Goal: Task Accomplishment & Management: Complete application form

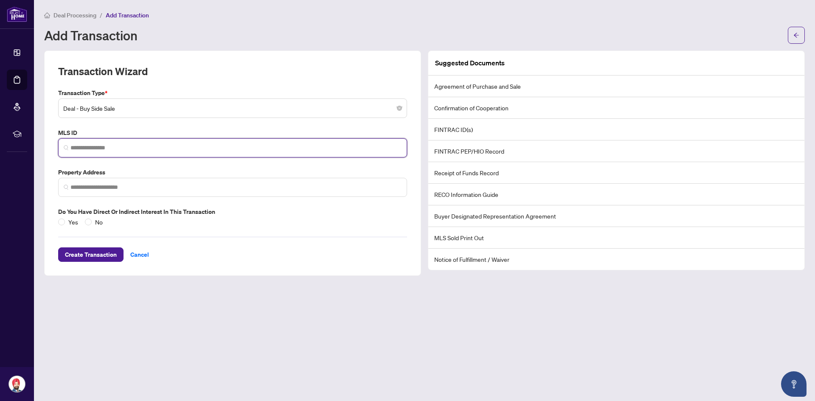
click at [175, 149] on input "search" at bounding box center [235, 147] width 331 height 9
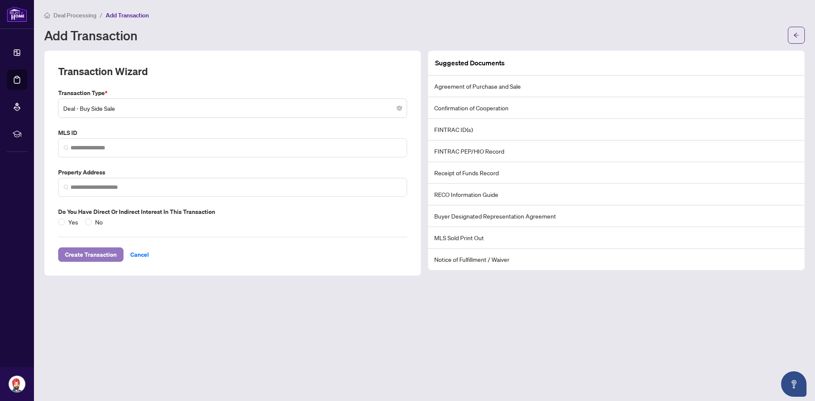
click at [90, 253] on span "Create Transaction" at bounding box center [91, 255] width 52 height 14
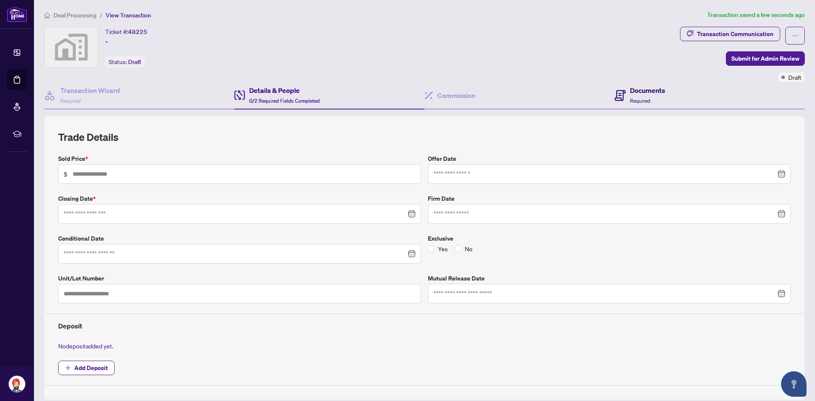
click at [644, 92] on h4 "Documents" at bounding box center [647, 90] width 35 height 10
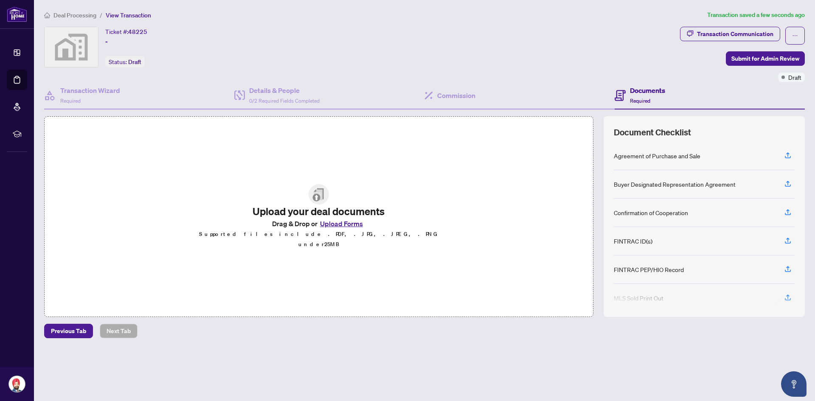
click at [356, 229] on button "Upload Forms" at bounding box center [341, 223] width 48 height 11
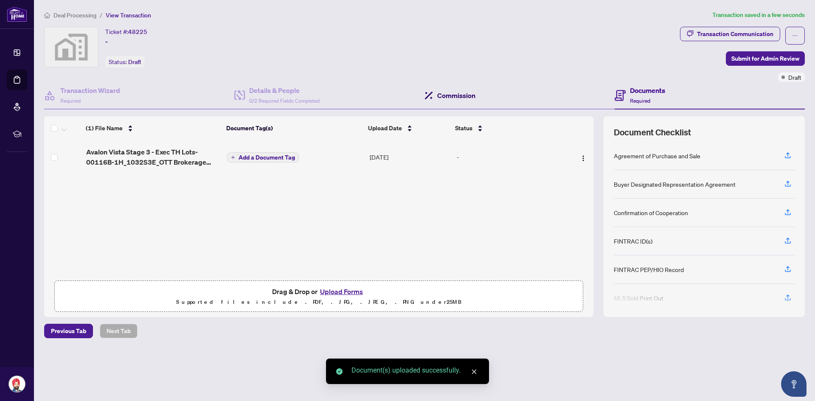
click at [454, 95] on h4 "Commission" at bounding box center [456, 95] width 38 height 10
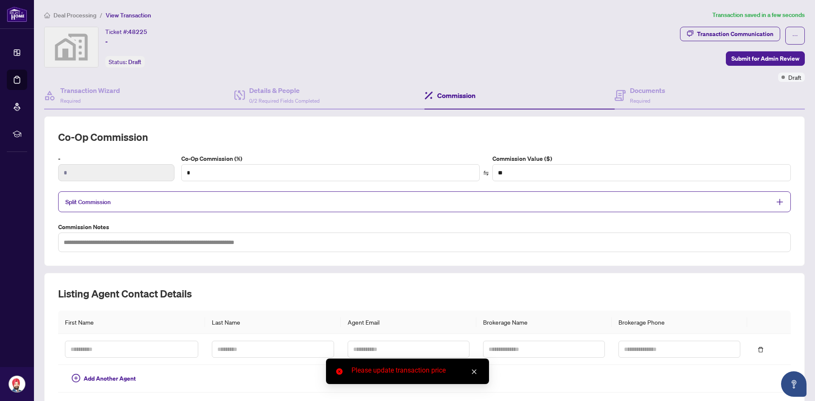
click at [232, 209] on div "Split Commission" at bounding box center [424, 201] width 732 height 21
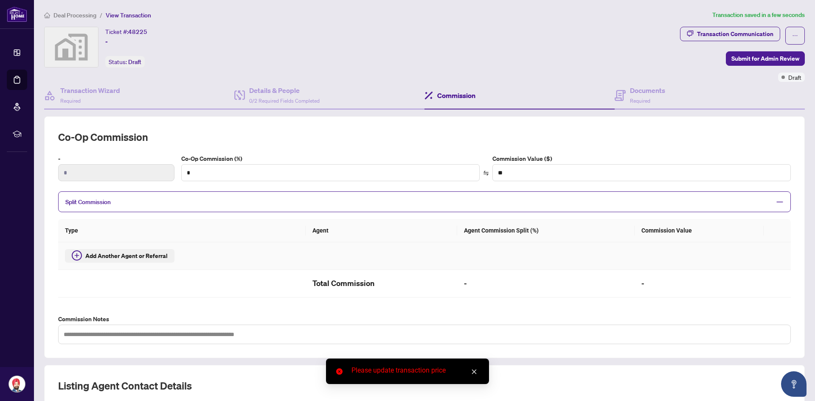
click at [132, 256] on span "Add Another Agent or Referral" at bounding box center [126, 255] width 82 height 9
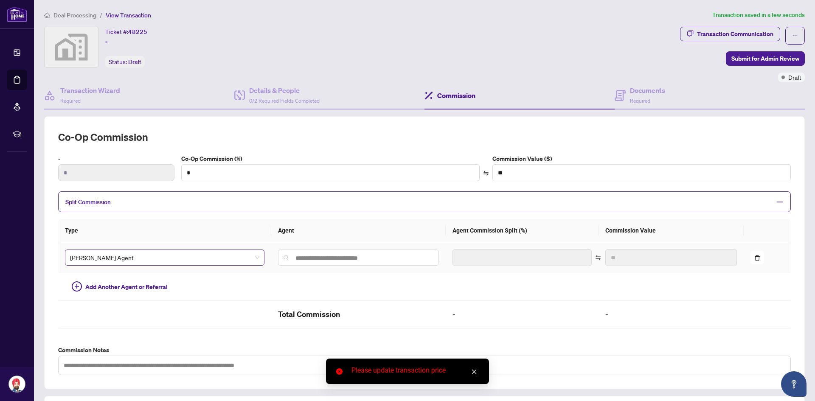
click at [197, 260] on span "[PERSON_NAME] Agent" at bounding box center [164, 257] width 189 height 13
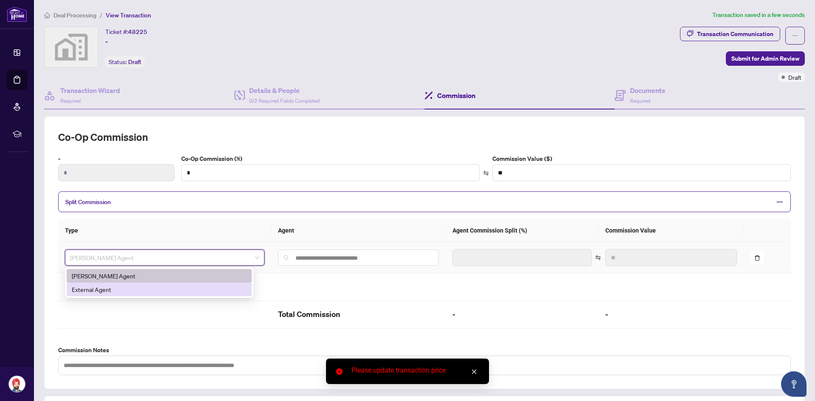
click at [134, 292] on div "External Agent" at bounding box center [159, 289] width 175 height 9
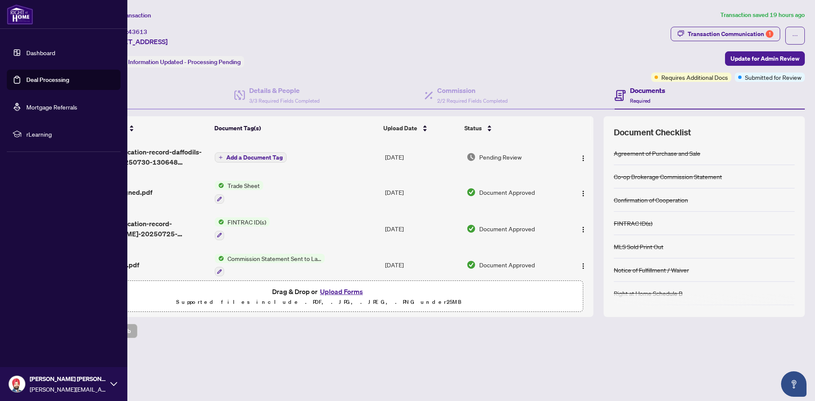
click at [26, 50] on link "Dashboard" at bounding box center [40, 53] width 29 height 8
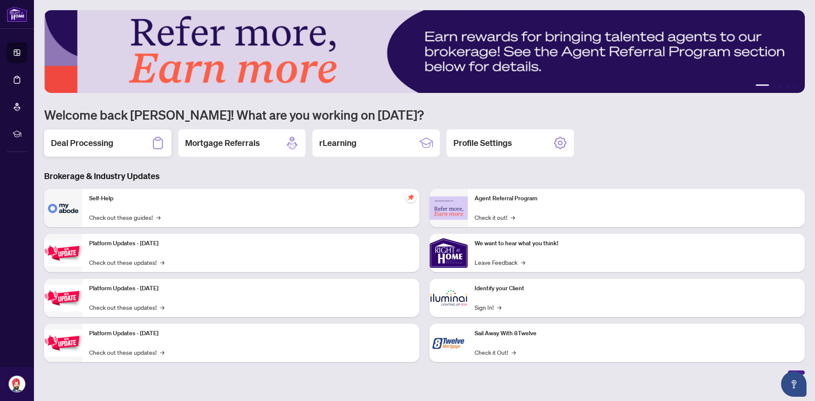
click at [110, 142] on h2 "Deal Processing" at bounding box center [82, 143] width 62 height 12
